Goal: Browse casually

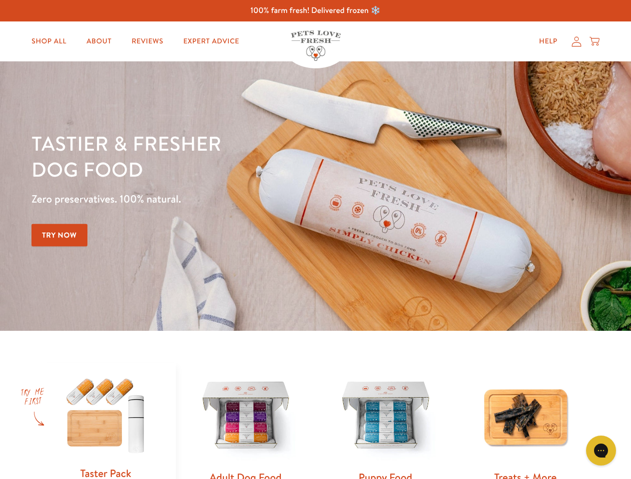
click at [315, 240] on div "Tastier & fresher dog food Zero preservatives. 100% natural. Try Now" at bounding box center [220, 196] width 378 height 132
click at [601, 451] on icon "Gorgias live chat" at bounding box center [600, 450] width 9 height 9
